Goal: Information Seeking & Learning: Learn about a topic

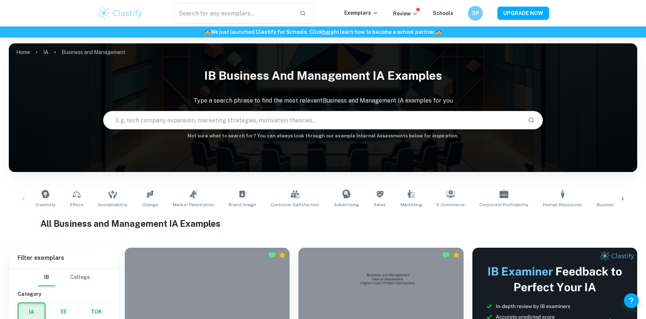
scroll to position [81, 0]
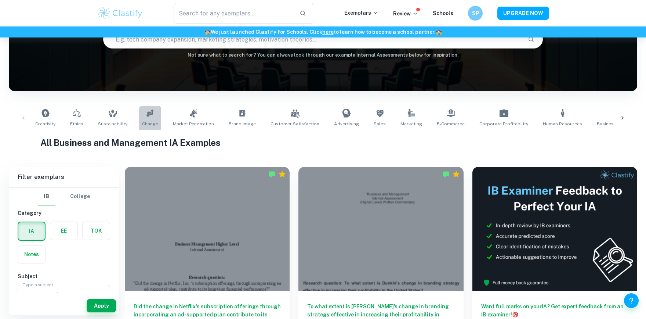
click at [149, 115] on icon at bounding box center [150, 113] width 9 height 9
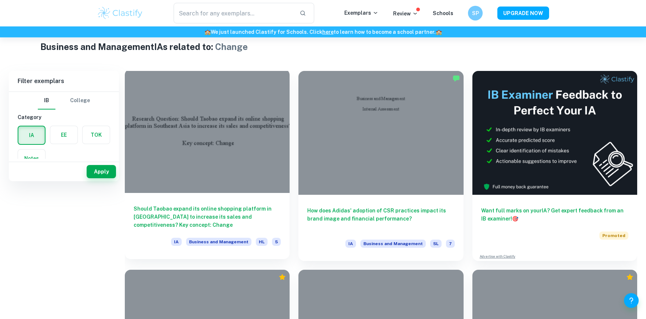
scroll to position [200, 0]
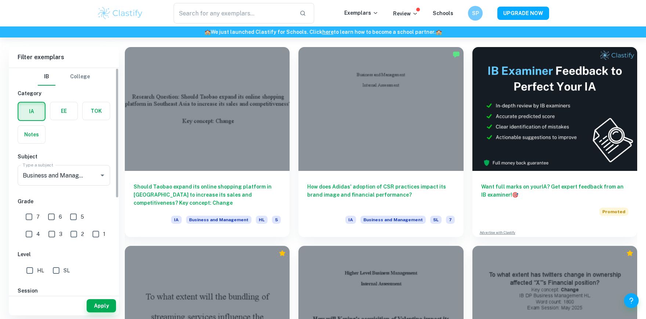
drag, startPoint x: 29, startPoint y: 217, endPoint x: 43, endPoint y: 217, distance: 14.7
click at [29, 217] on input "7" at bounding box center [29, 216] width 15 height 15
checkbox input "true"
click at [50, 217] on input "6" at bounding box center [51, 216] width 15 height 15
checkbox input "true"
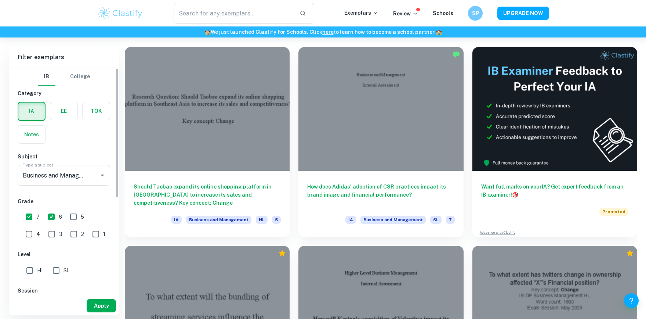
click at [105, 303] on button "Apply" at bounding box center [101, 305] width 29 height 13
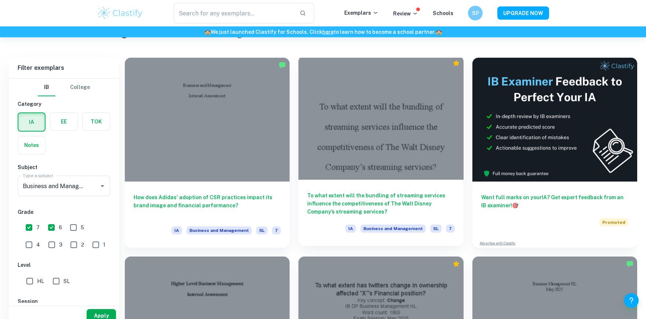
scroll to position [189, 0]
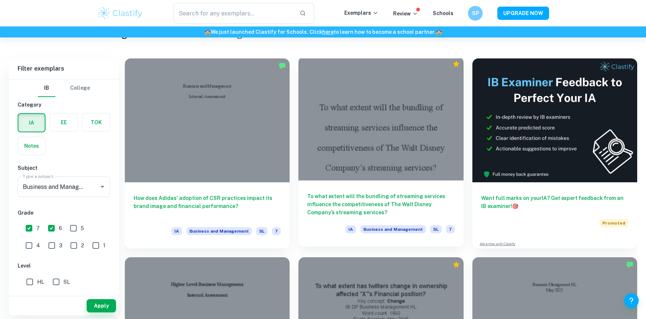
click at [347, 200] on h6 "To what extent will the bundling of streaming services influence the competitiv…" at bounding box center [380, 204] width 147 height 24
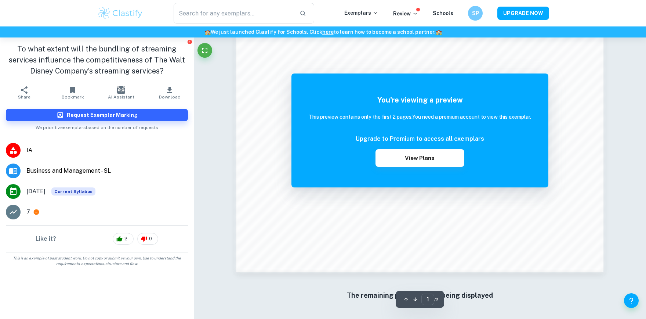
scroll to position [731, 0]
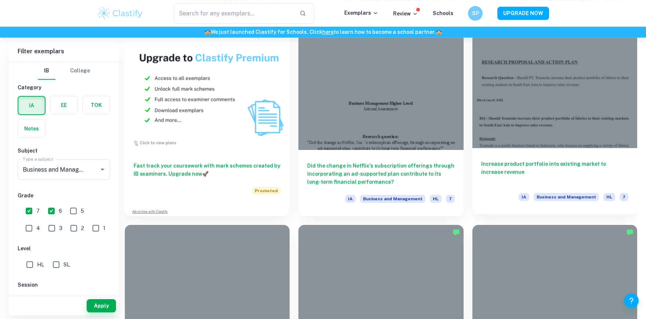
scroll to position [726, 0]
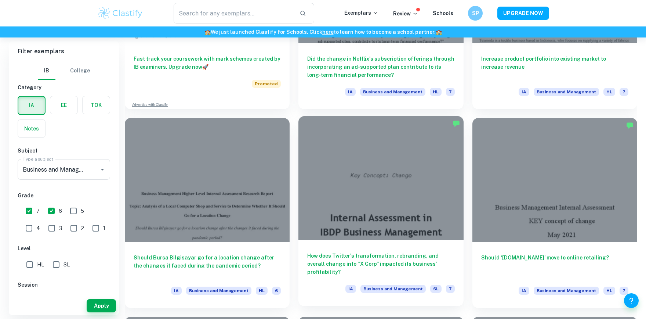
click at [436, 259] on h6 "How does Twitter's transformation, rebranding, and overall change into “X Corp”…" at bounding box center [380, 264] width 147 height 24
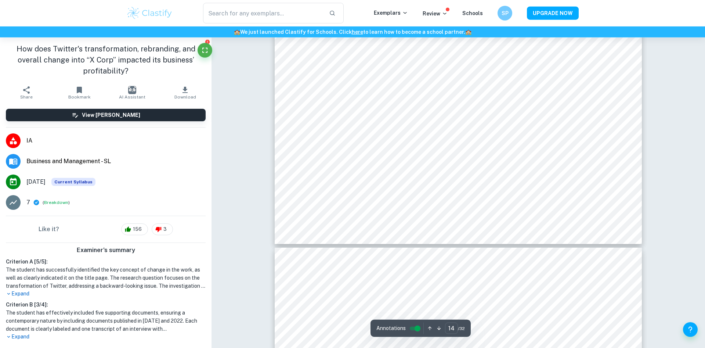
drag, startPoint x: 261, startPoint y: 174, endPoint x: 288, endPoint y: 365, distance: 192.4
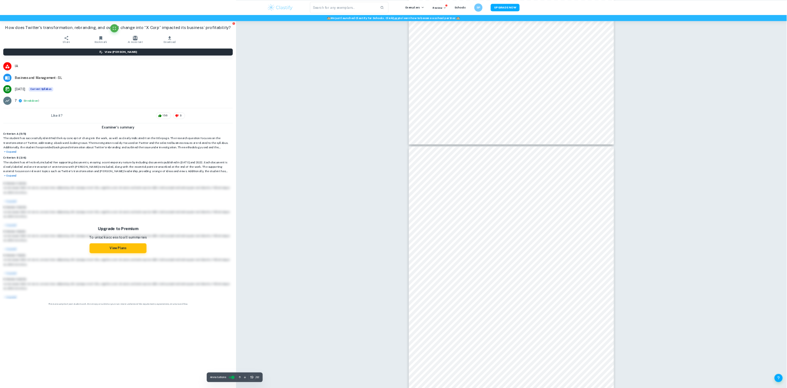
scroll to position [10498, 0]
drag, startPoint x: 593, startPoint y: 246, endPoint x: 611, endPoint y: 653, distance: 407.2
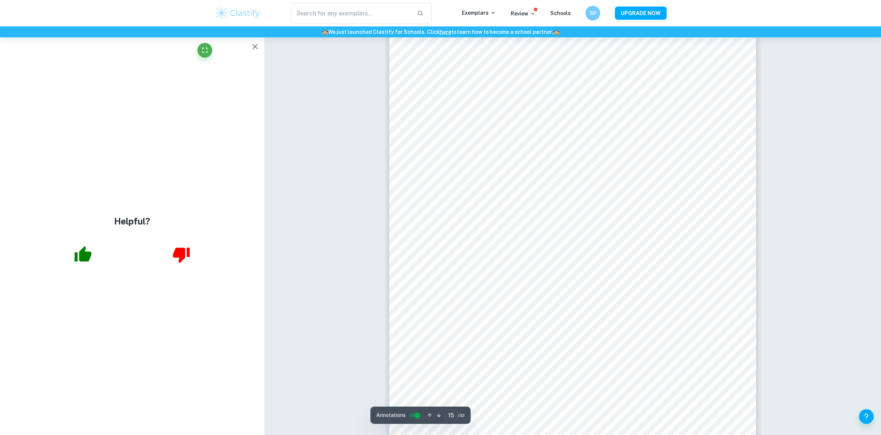
scroll to position [7873, 0]
drag, startPoint x: 376, startPoint y: 259, endPoint x: 368, endPoint y: 143, distance: 116.3
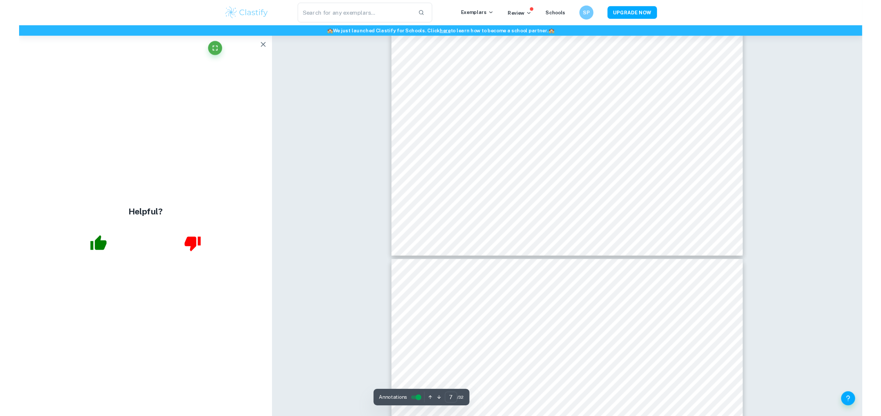
scroll to position [3243, 0]
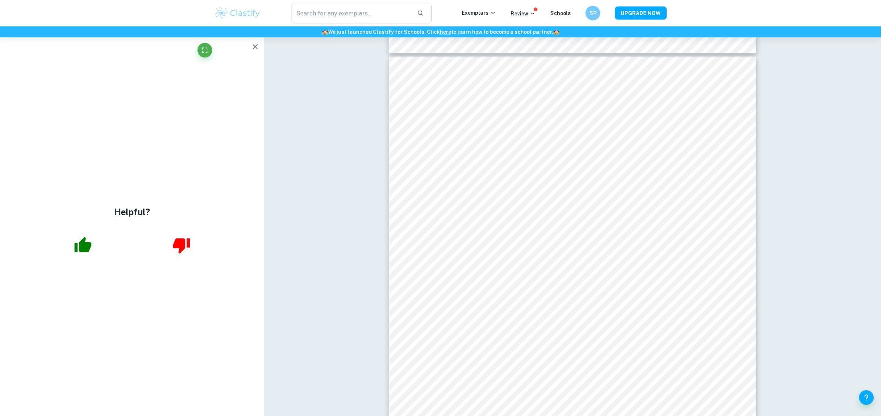
scroll to position [16772, 0]
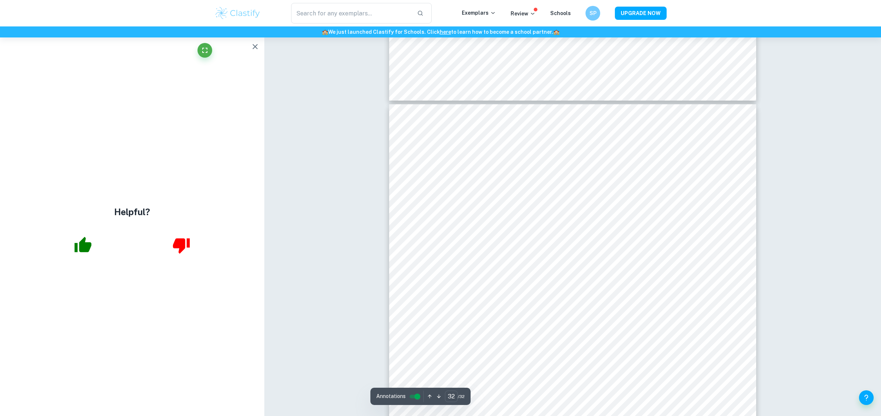
type input "31"
